Goal: Transaction & Acquisition: Obtain resource

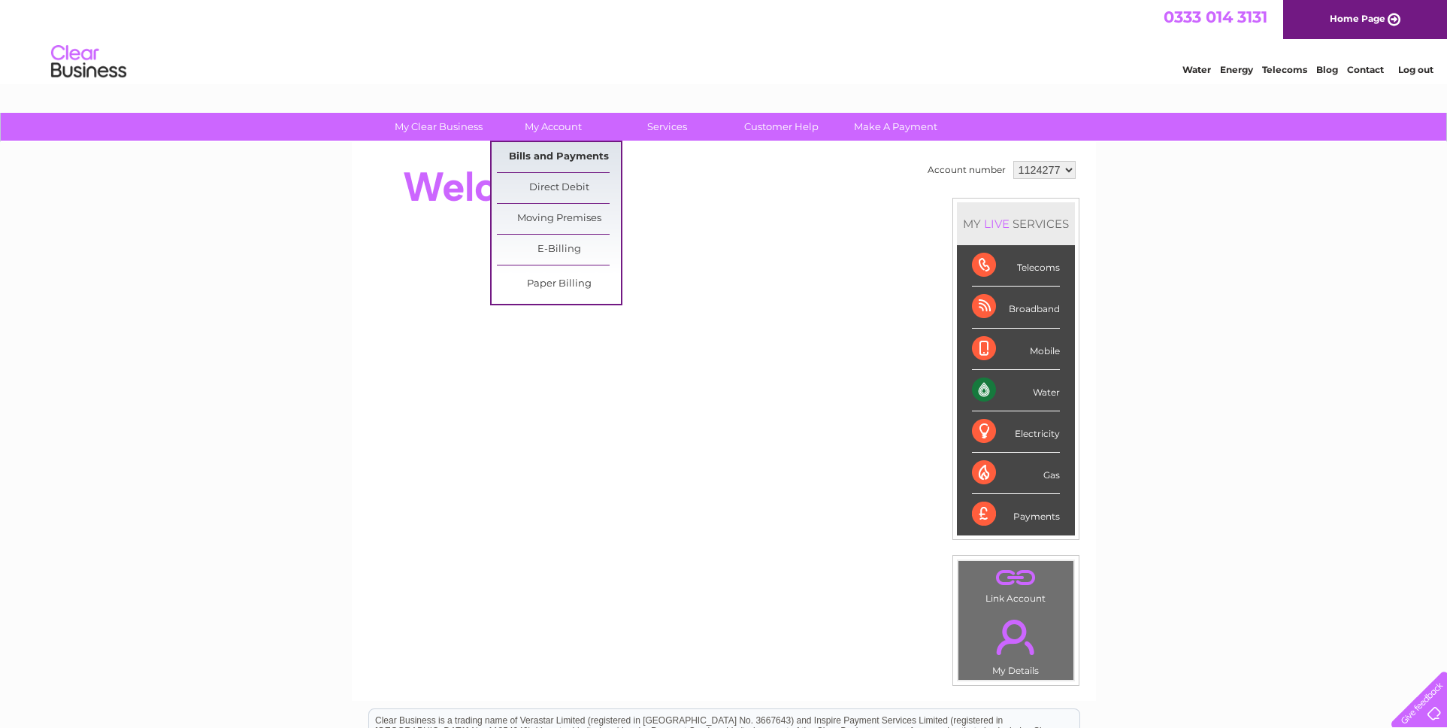
click at [549, 150] on link "Bills and Payments" at bounding box center [559, 157] width 124 height 30
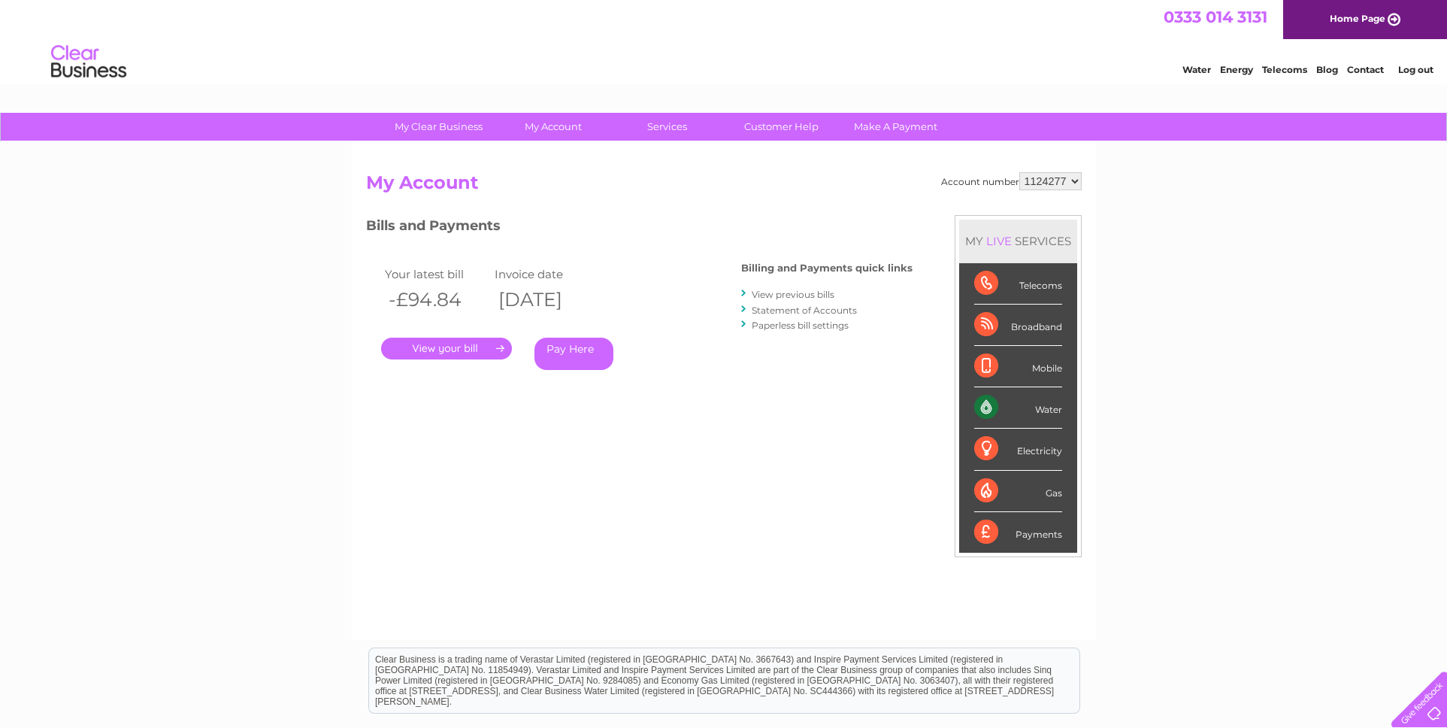
click at [467, 348] on link "." at bounding box center [446, 349] width 131 height 22
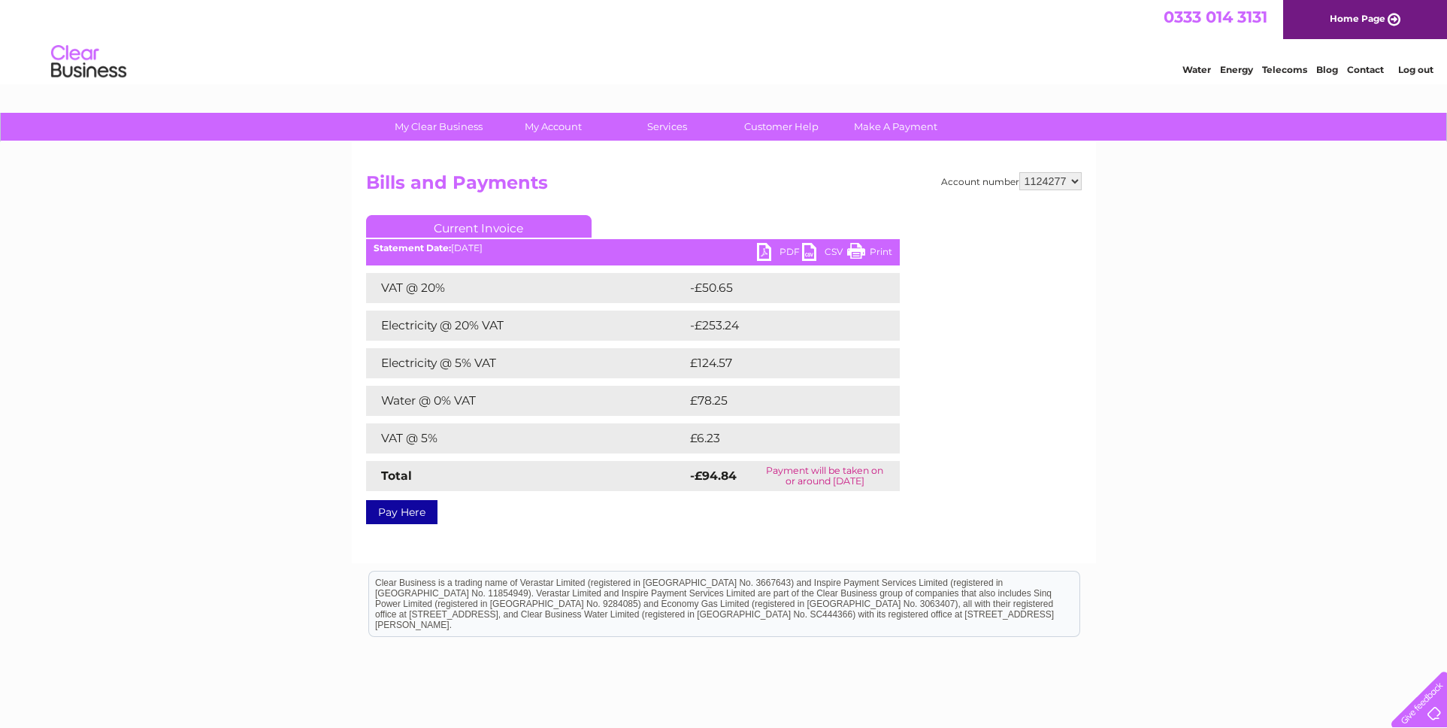
click at [769, 250] on link "PDF" at bounding box center [779, 254] width 45 height 22
click at [759, 252] on link "PDF" at bounding box center [779, 254] width 45 height 22
